Goal: Transaction & Acquisition: Obtain resource

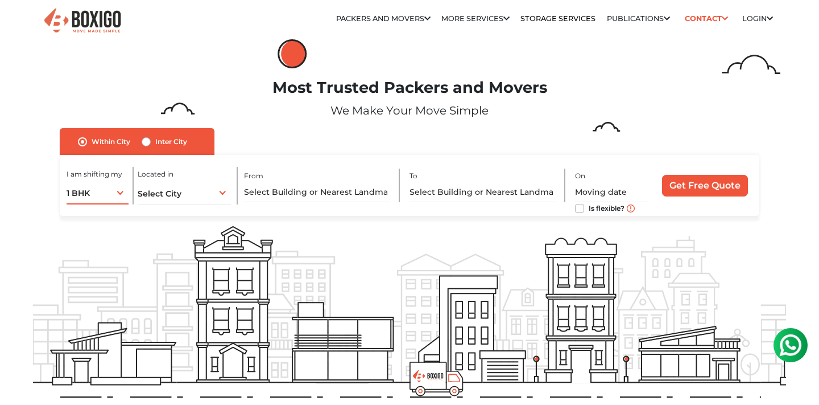
click at [118, 193] on div "1 BHK 1 BHK 2 BHK 3 BHK 3 + BHK FEW ITEMS" at bounding box center [98, 192] width 62 height 24
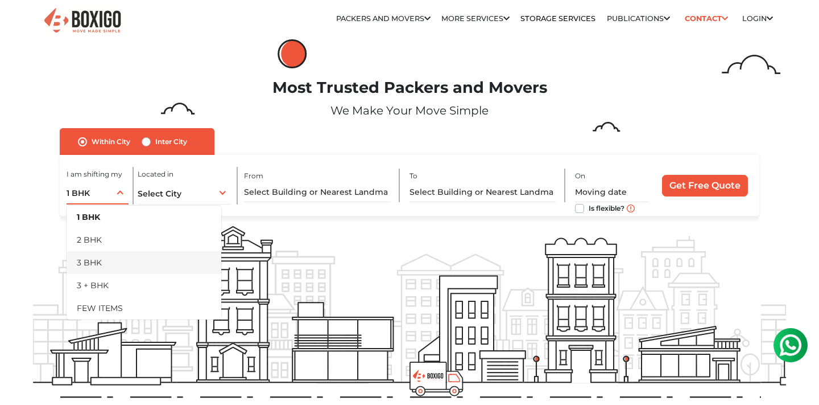
click at [101, 258] on li "3 BHK" at bounding box center [144, 262] width 155 height 23
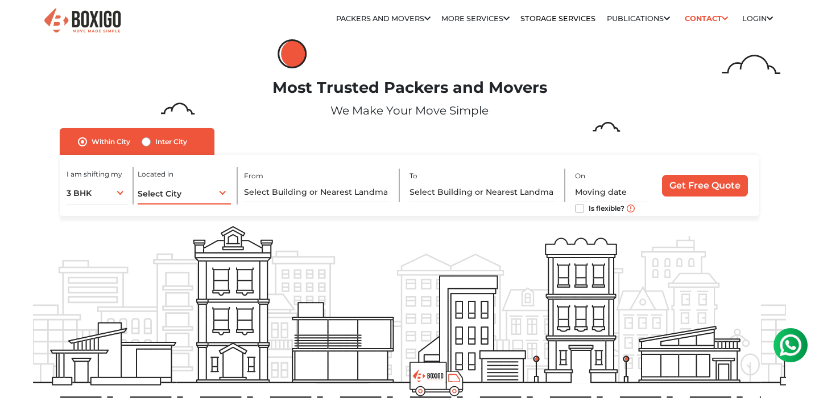
click at [163, 195] on span "Select City" at bounding box center [160, 193] width 44 height 10
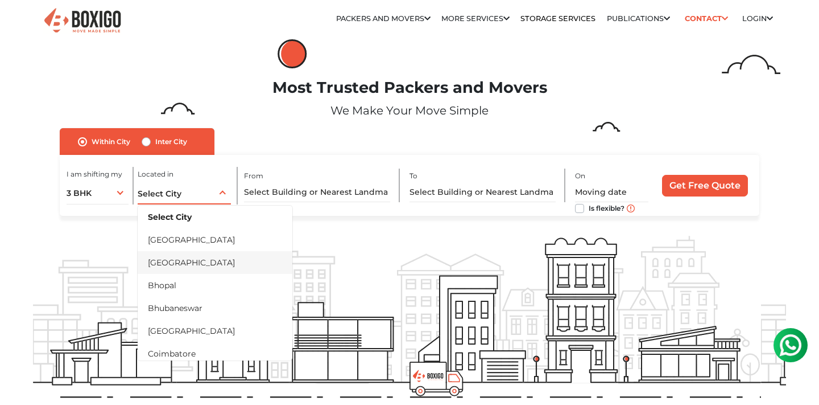
click at [177, 259] on li "[GEOGRAPHIC_DATA]" at bounding box center [215, 262] width 155 height 23
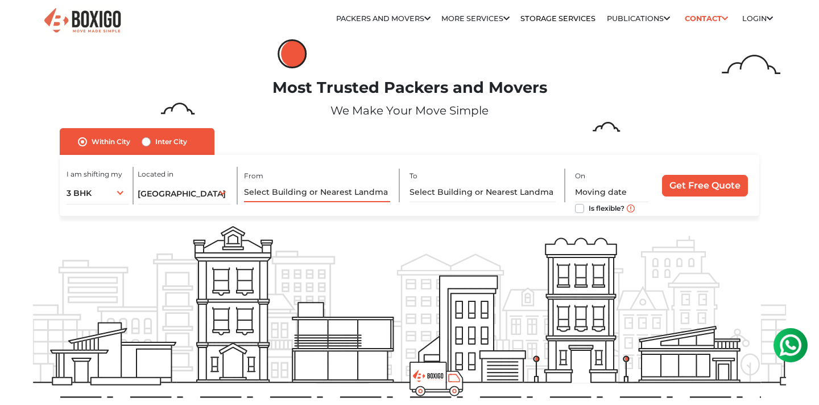
click at [286, 187] on input "text" at bounding box center [317, 192] width 146 height 20
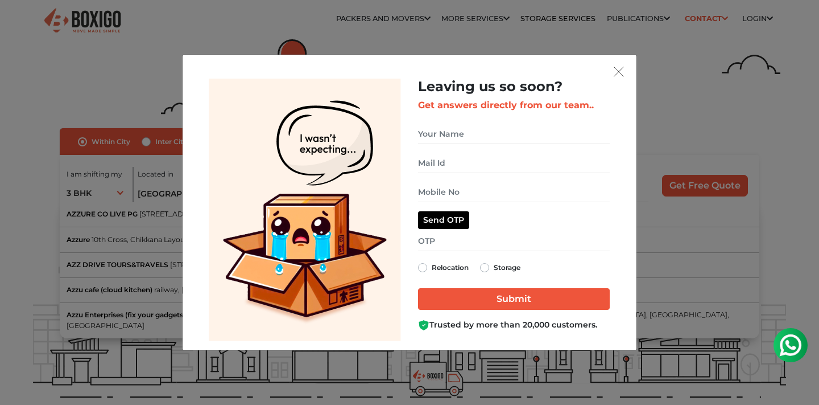
type input "Azz"
click at [621, 73] on img "get free quote dialog" at bounding box center [619, 72] width 10 height 10
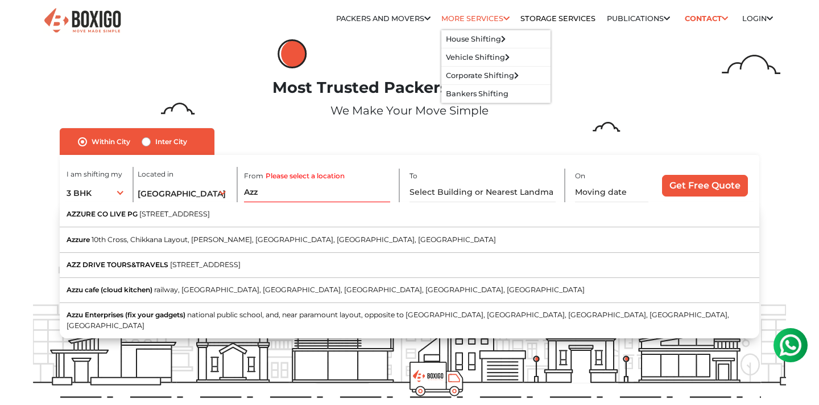
click at [475, 19] on link "More services" at bounding box center [475, 18] width 68 height 9
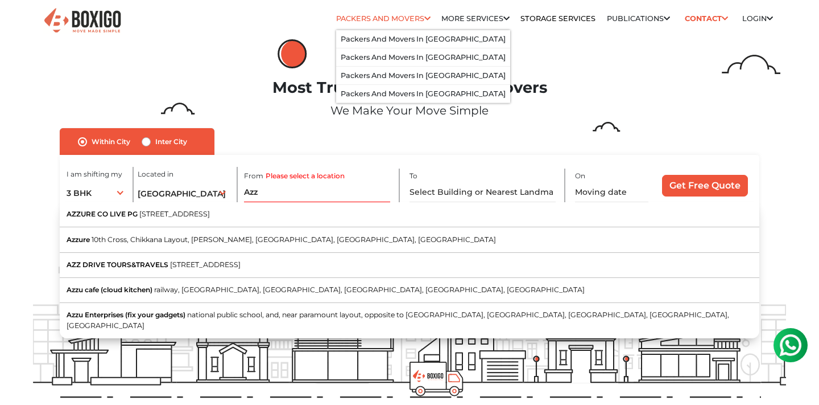
click at [411, 20] on link "Packers and Movers" at bounding box center [383, 18] width 94 height 9
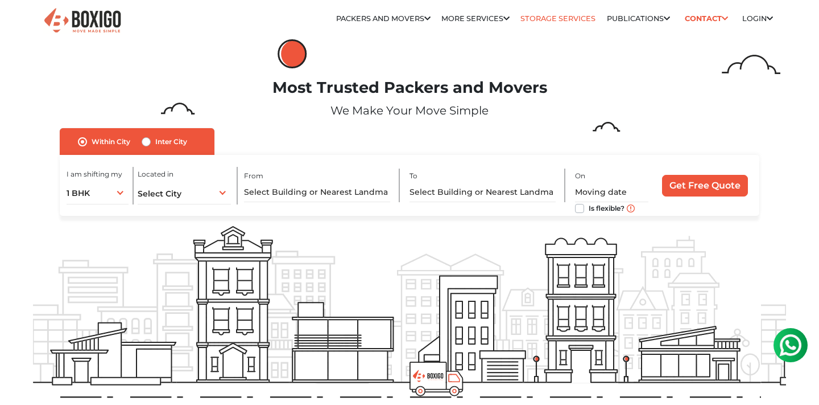
click at [539, 19] on link "Storage Services" at bounding box center [558, 18] width 75 height 9
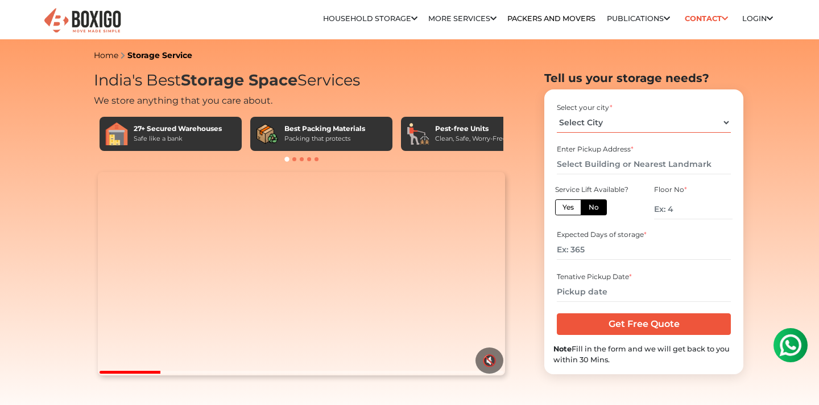
click at [588, 122] on select "Select City [GEOGRAPHIC_DATA] [GEOGRAPHIC_DATA] [GEOGRAPHIC_DATA] [GEOGRAPHIC_D…" at bounding box center [644, 123] width 174 height 20
click at [591, 128] on select "Select City [GEOGRAPHIC_DATA] [GEOGRAPHIC_DATA] [GEOGRAPHIC_DATA] [GEOGRAPHIC_D…" at bounding box center [644, 123] width 174 height 20
click at [592, 162] on input "text" at bounding box center [644, 164] width 174 height 20
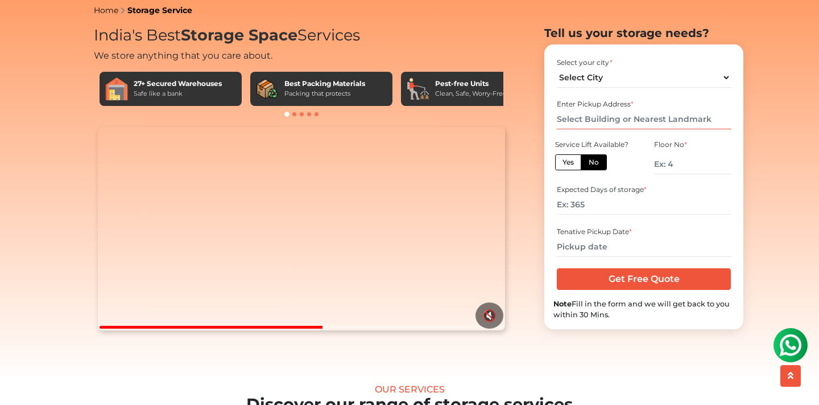
scroll to position [44, 0]
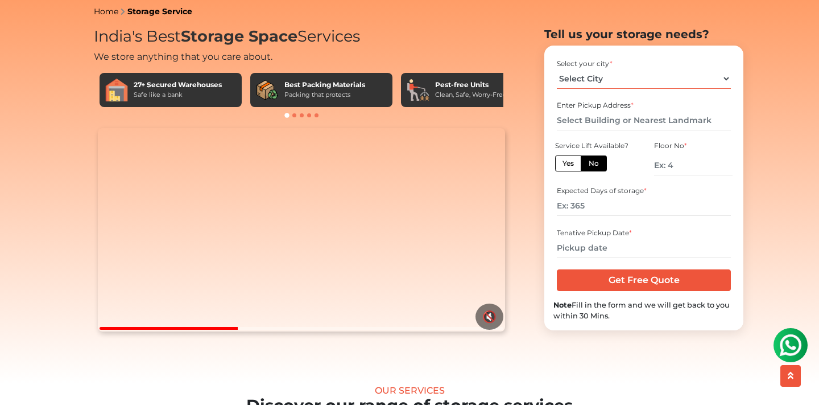
click at [647, 89] on select "Select City [GEOGRAPHIC_DATA] [GEOGRAPHIC_DATA] [GEOGRAPHIC_DATA] [GEOGRAPHIC_D…" at bounding box center [644, 79] width 174 height 20
select select "[GEOGRAPHIC_DATA]"
click at [568, 130] on input "text" at bounding box center [644, 120] width 174 height 20
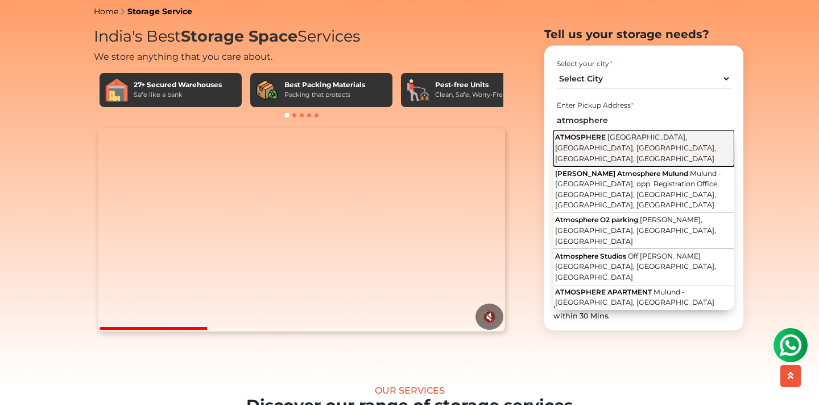
click at [648, 162] on span "[GEOGRAPHIC_DATA], [GEOGRAPHIC_DATA], [GEOGRAPHIC_DATA], [GEOGRAPHIC_DATA], [GE…" at bounding box center [635, 148] width 161 height 30
type input "ATMOSPHERE, [GEOGRAPHIC_DATA], [GEOGRAPHIC_DATA], [GEOGRAPHIC_DATA], [GEOGRAPHI…"
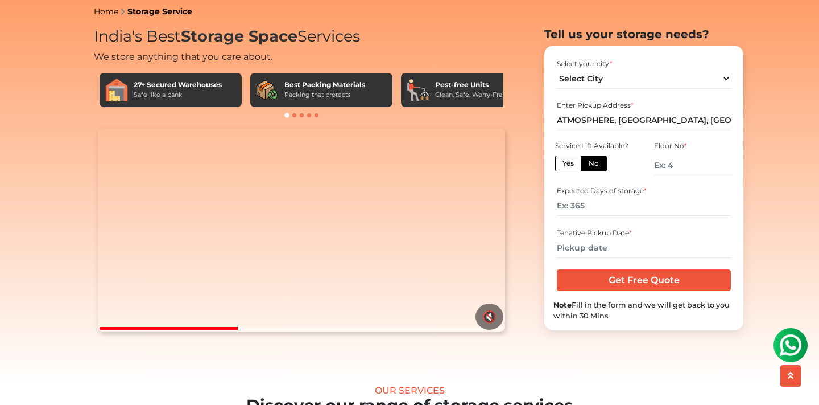
click at [568, 171] on label "Yes" at bounding box center [568, 163] width 26 height 16
click at [568, 166] on input "Yes" at bounding box center [566, 161] width 7 height 7
radio input "true"
click at [604, 216] on input "number" at bounding box center [644, 206] width 174 height 20
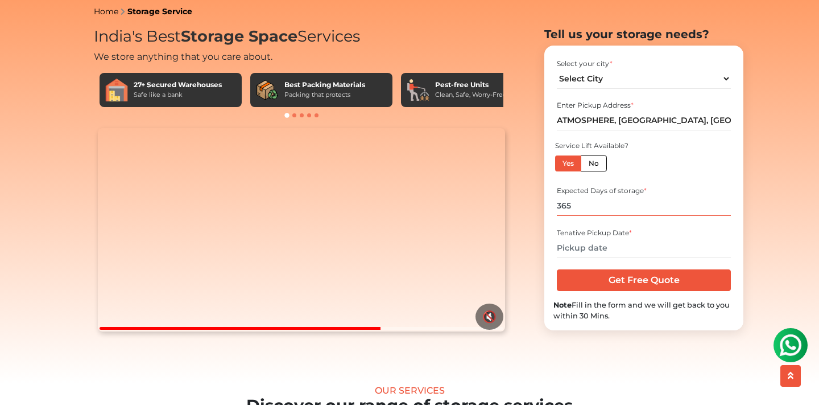
type input "365"
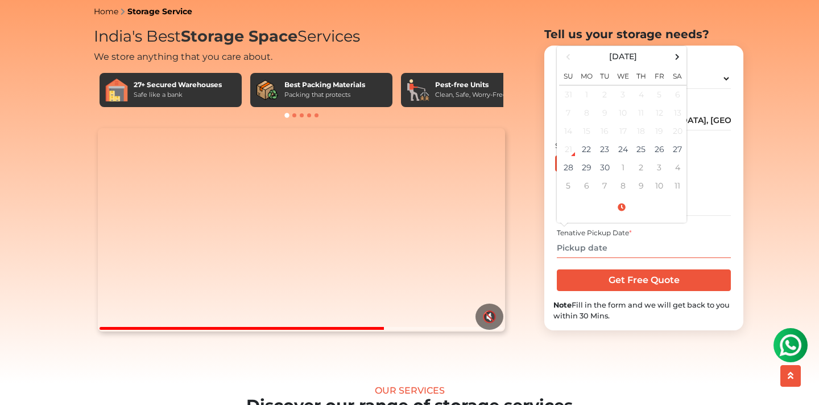
click at [601, 258] on input "text" at bounding box center [644, 248] width 174 height 20
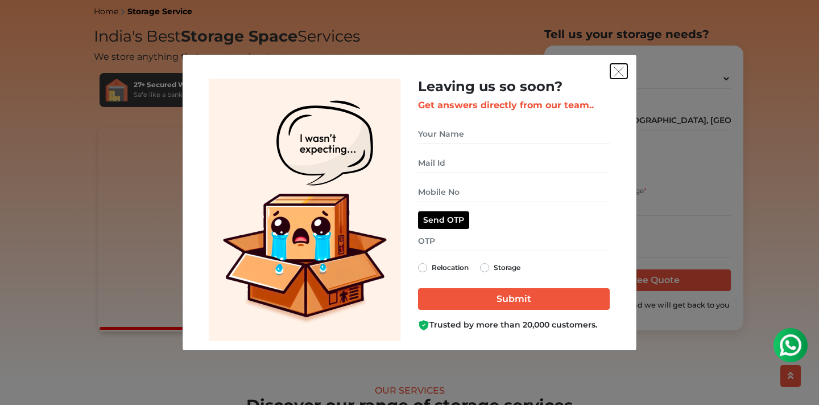
click at [619, 72] on img "get free quote dialog" at bounding box center [619, 72] width 10 height 10
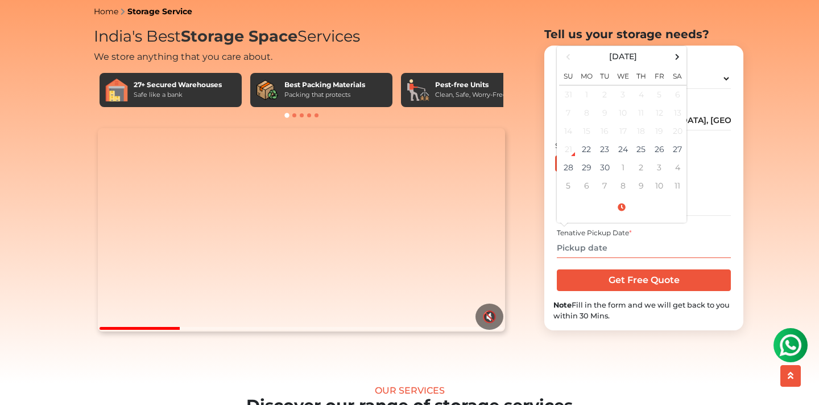
click at [595, 258] on input "text" at bounding box center [644, 248] width 174 height 20
click at [674, 64] on span at bounding box center [677, 56] width 15 height 15
click at [662, 122] on td "10" at bounding box center [659, 113] width 18 height 18
type input "[DATE] 12:00 AM"
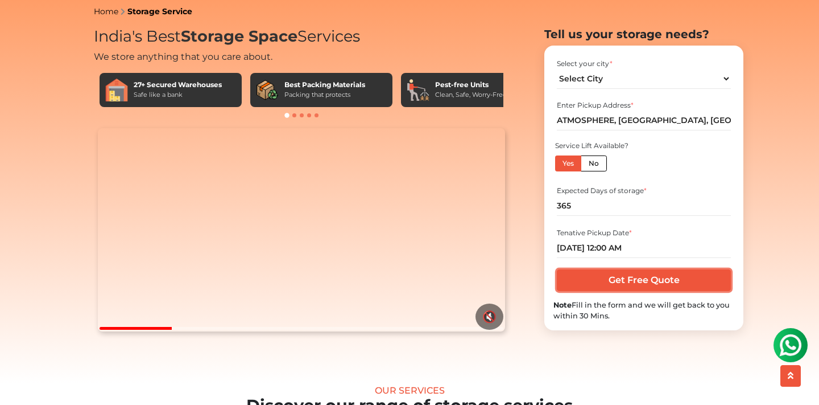
click at [655, 291] on input "Get Free Quote" at bounding box center [644, 280] width 174 height 22
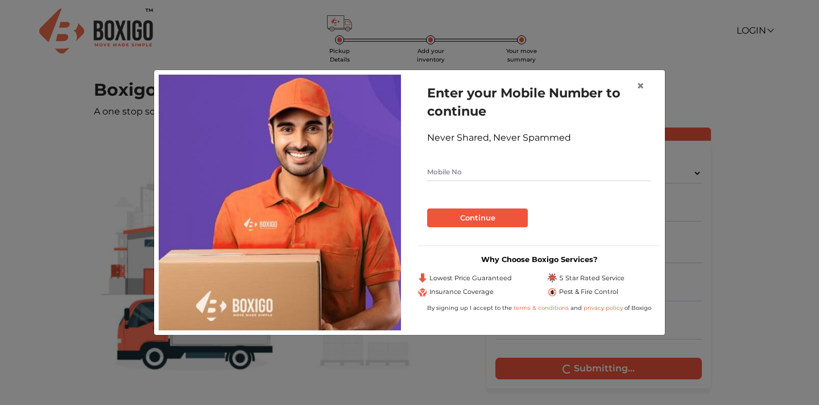
click at [477, 170] on input "text" at bounding box center [539, 172] width 224 height 18
type input "9892169200"
click at [477, 216] on button "Continue" at bounding box center [477, 217] width 101 height 19
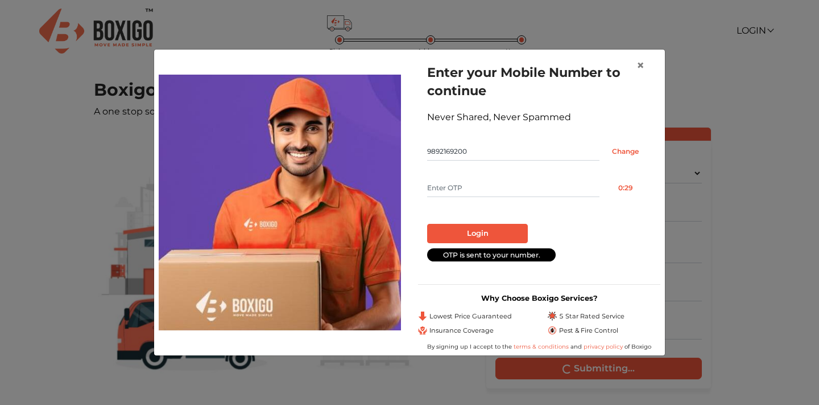
click at [480, 187] on input "text" at bounding box center [513, 188] width 172 height 18
type input "6762"
click at [494, 234] on button "Login" at bounding box center [477, 233] width 101 height 19
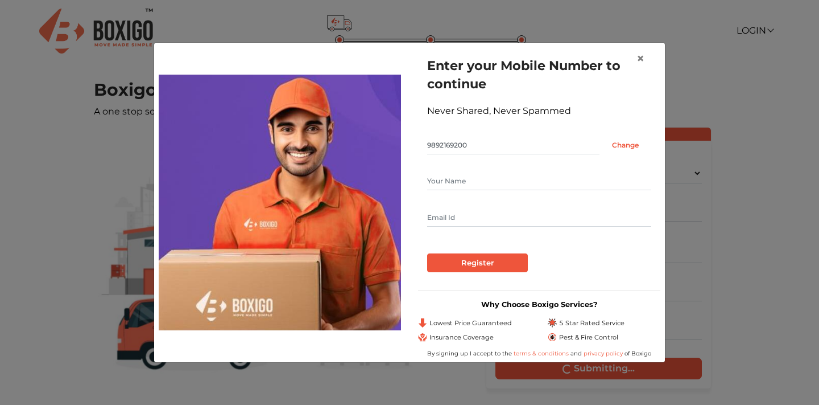
click at [559, 185] on input "text" at bounding box center [539, 181] width 224 height 18
type input "Komal R Sahu"
click at [499, 263] on input "Register" at bounding box center [477, 262] width 101 height 19
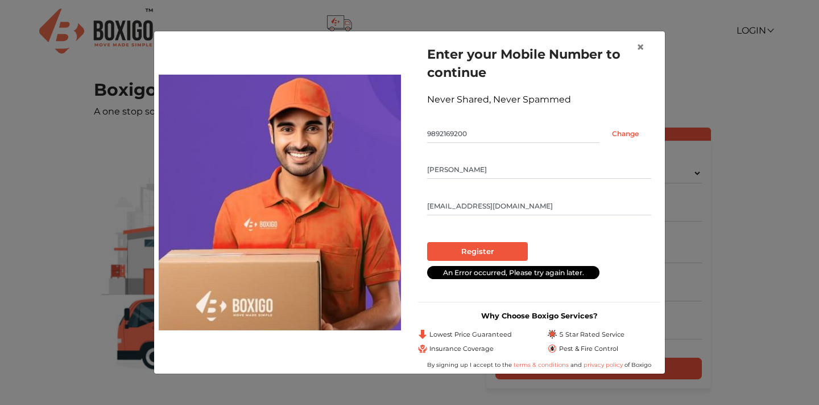
click at [541, 205] on input "sahu.komal5@gmail.com" at bounding box center [539, 206] width 224 height 18
type input "sahu.komal5@gmail.com"
click at [560, 172] on input "Komal R Sahu" at bounding box center [539, 169] width 224 height 18
type input "Komal R Sahu"
click at [584, 251] on div "Register" at bounding box center [539, 251] width 224 height 19
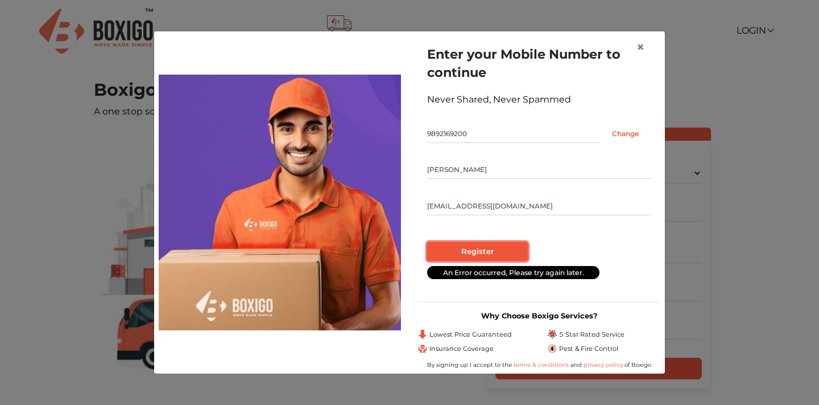
click at [480, 248] on input "Register" at bounding box center [477, 251] width 101 height 19
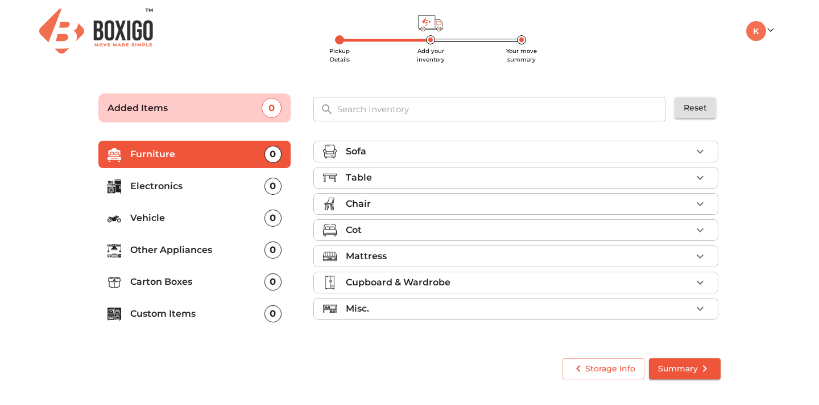
click at [370, 149] on div "Sofa" at bounding box center [519, 152] width 346 height 14
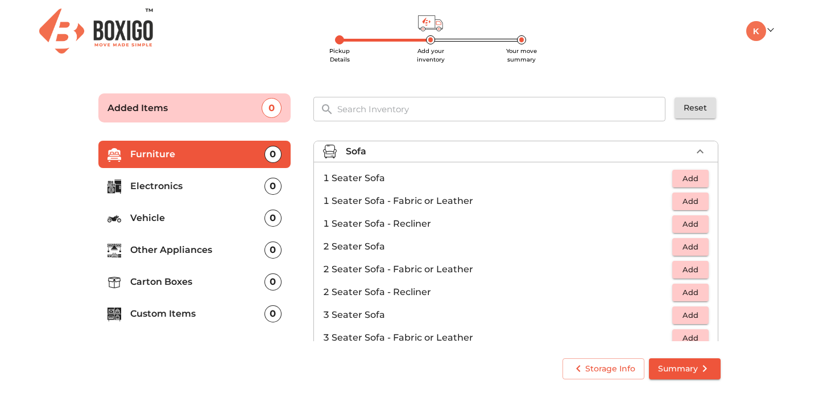
click at [686, 246] on span "Add" at bounding box center [690, 246] width 25 height 13
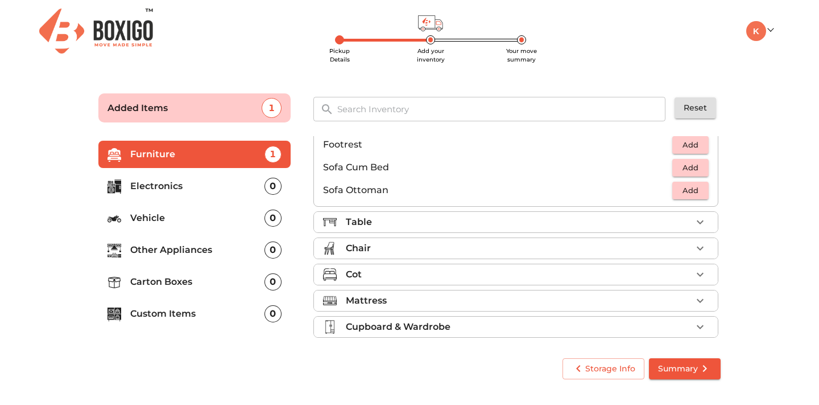
scroll to position [314, 0]
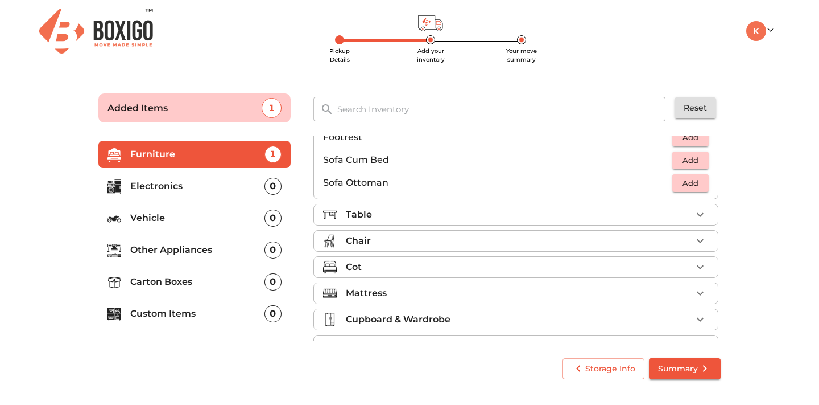
click at [434, 216] on div "Table" at bounding box center [519, 215] width 346 height 14
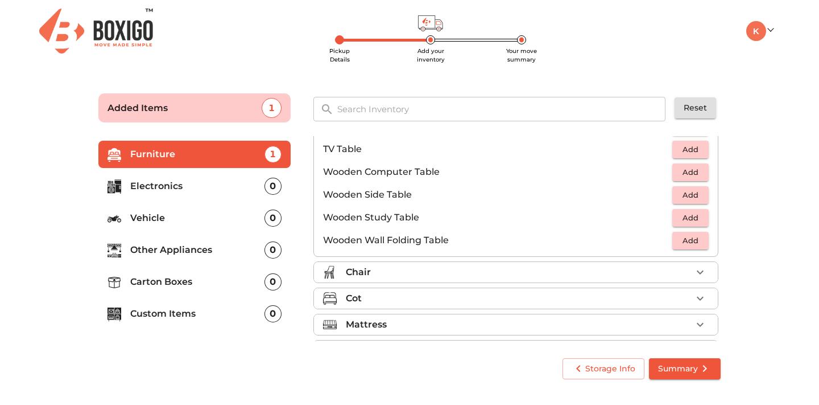
scroll to position [794, 0]
